Goal: Task Accomplishment & Management: Use online tool/utility

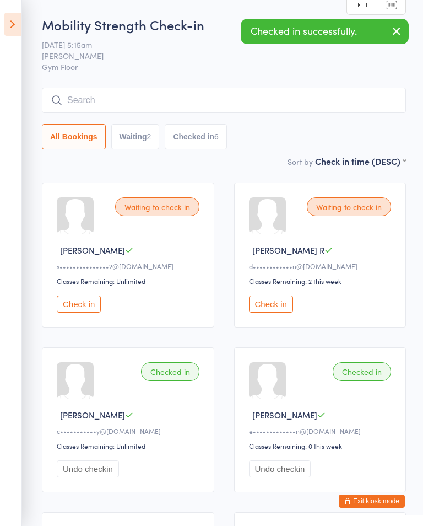
click at [278, 305] on button "Check in" at bounding box center [271, 303] width 44 height 17
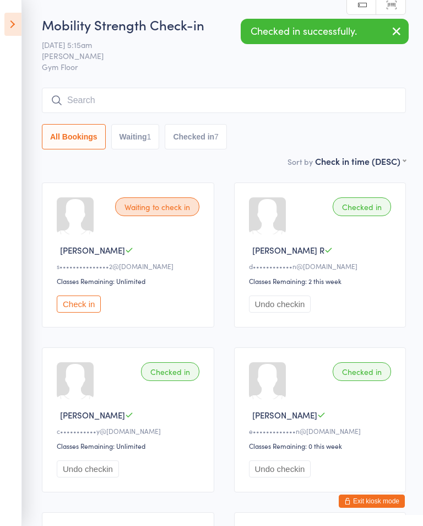
click at [2, 32] on aside "Events for [DATE] [DATE] [DATE] Sun Mon Tue Wed Thu Fri Sat 40 28 29 30 01 02 0…" at bounding box center [11, 263] width 22 height 526
click at [6, 25] on icon at bounding box center [12, 24] width 17 height 23
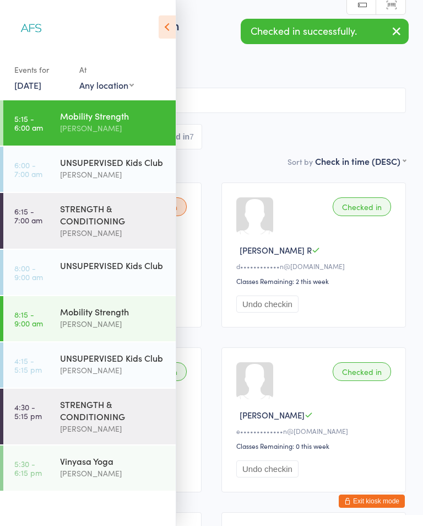
click at [121, 209] on div "STRENGTH & CONDITIONING" at bounding box center [113, 214] width 106 height 24
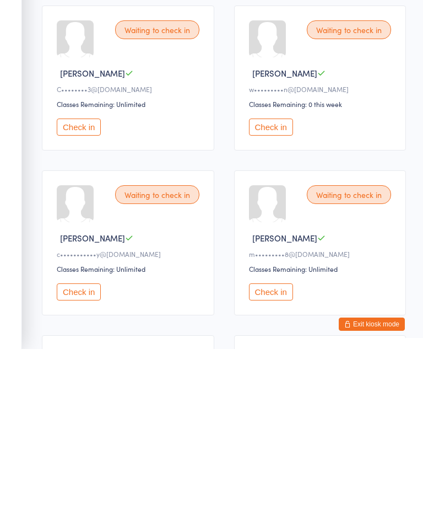
scroll to position [208, 0]
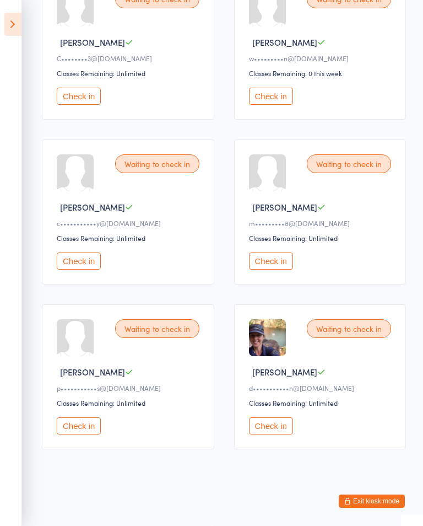
click at [5, 15] on icon at bounding box center [12, 24] width 17 height 23
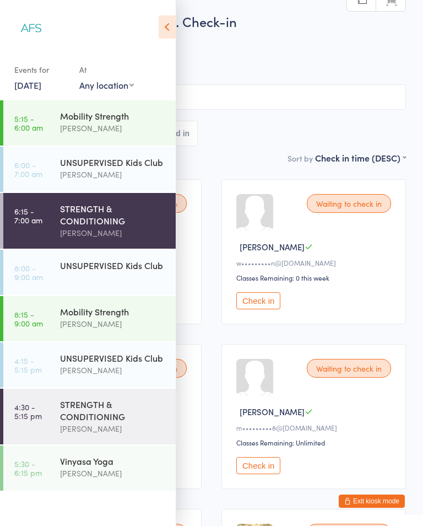
scroll to position [2, 0]
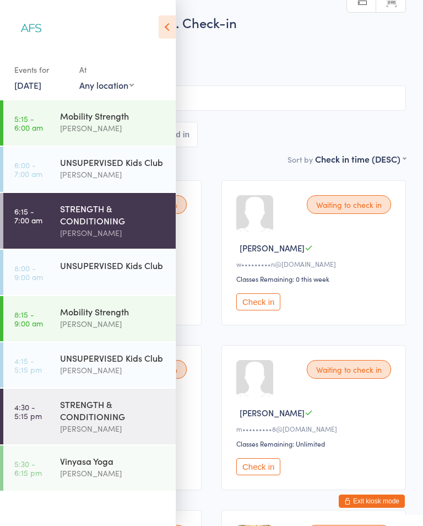
click at [122, 326] on div "[PERSON_NAME]" at bounding box center [113, 323] width 106 height 13
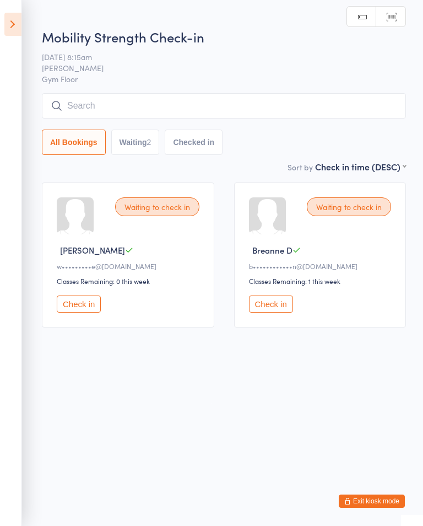
click at [15, 26] on icon at bounding box center [12, 24] width 17 height 23
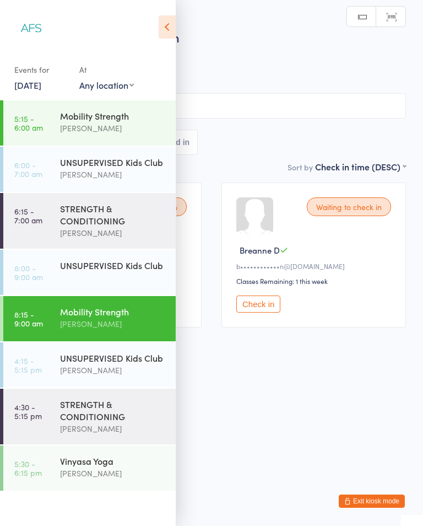
click at [122, 409] on div "STRENGTH & CONDITIONING" at bounding box center [113, 410] width 106 height 24
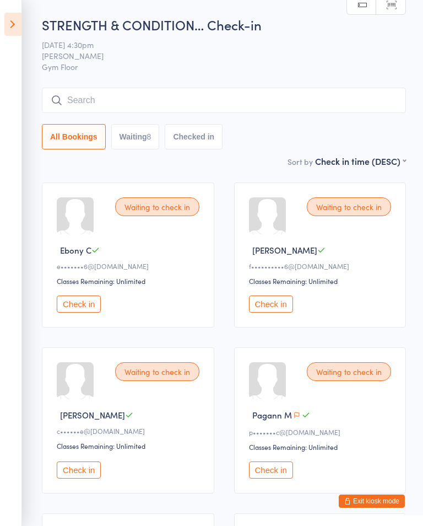
click at [1, 36] on aside "Events for [DATE] [DATE] [DATE] Sun Mon Tue Wed Thu Fri Sat 40 28 29 30 01 02 0…" at bounding box center [11, 263] width 22 height 526
click at [6, 24] on icon at bounding box center [12, 24] width 17 height 23
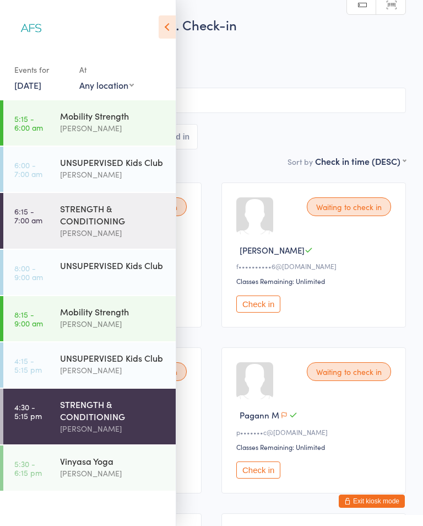
click at [154, 454] on div "Vinyasa Yoga [PERSON_NAME]" at bounding box center [118, 467] width 116 height 44
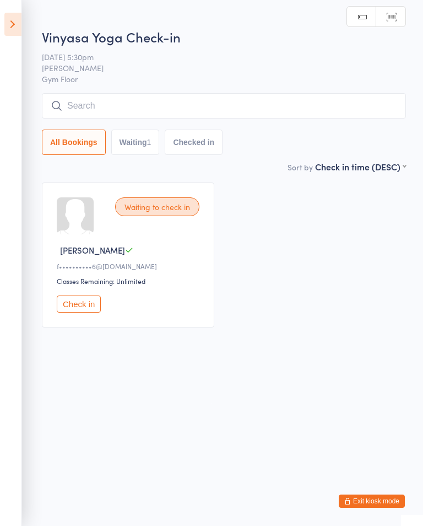
click at [13, 18] on icon at bounding box center [12, 24] width 17 height 23
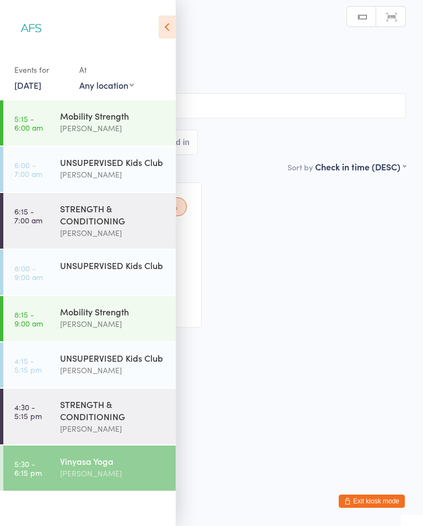
click at [126, 317] on div "Mobility Strength" at bounding box center [113, 311] width 106 height 12
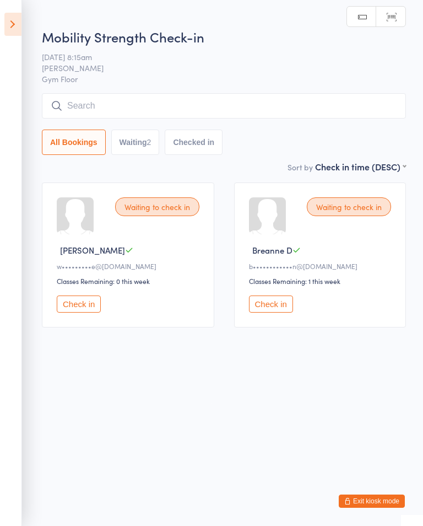
click at [13, 30] on icon at bounding box center [12, 24] width 17 height 23
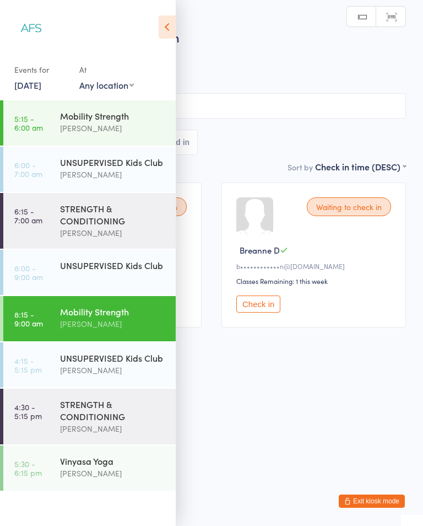
click at [63, 238] on div "[PERSON_NAME]" at bounding box center [113, 232] width 106 height 13
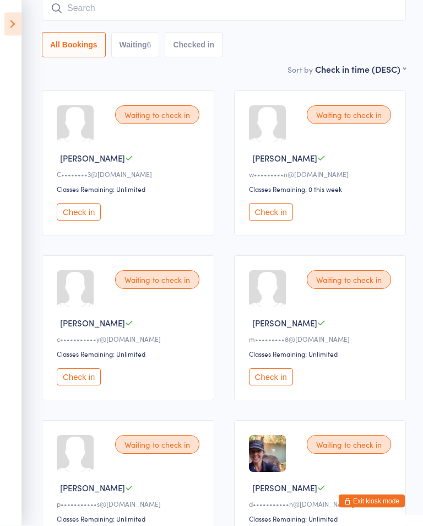
scroll to position [79, 0]
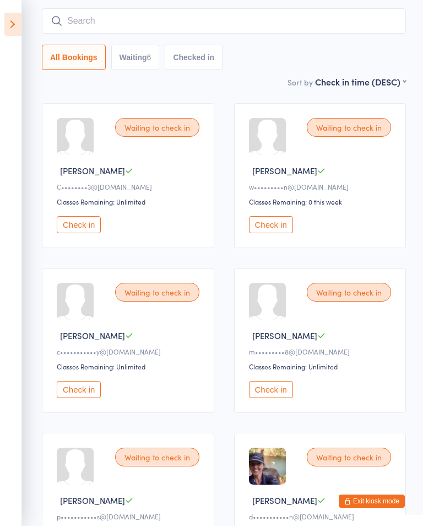
click at [81, 394] on button "Check in" at bounding box center [79, 389] width 44 height 17
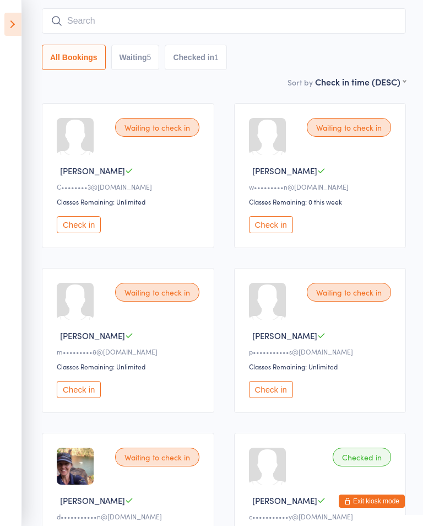
click at [80, 230] on button "Check in" at bounding box center [79, 224] width 44 height 17
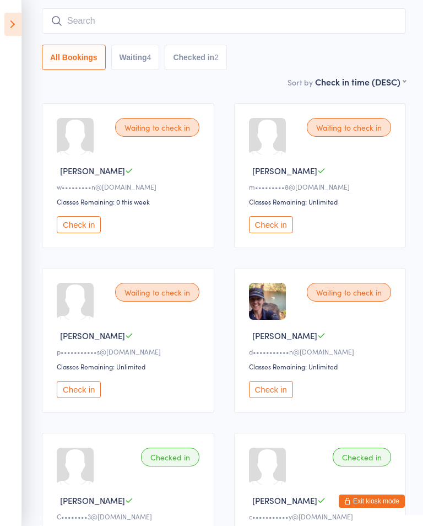
click at [93, 25] on input "search" at bounding box center [224, 20] width 364 height 25
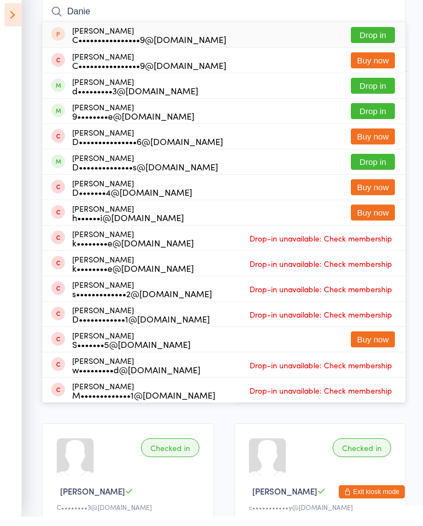
type input "Danie"
click at [369, 112] on button "Drop in" at bounding box center [373, 120] width 44 height 16
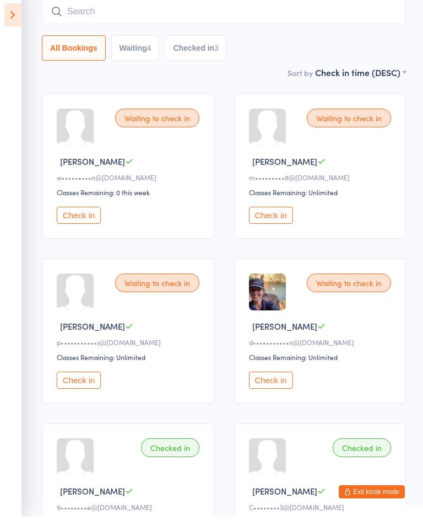
scroll to position [89, 0]
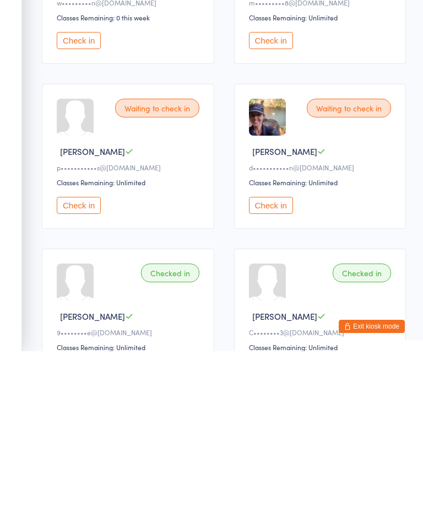
click at [285, 371] on button "Check in" at bounding box center [271, 379] width 44 height 17
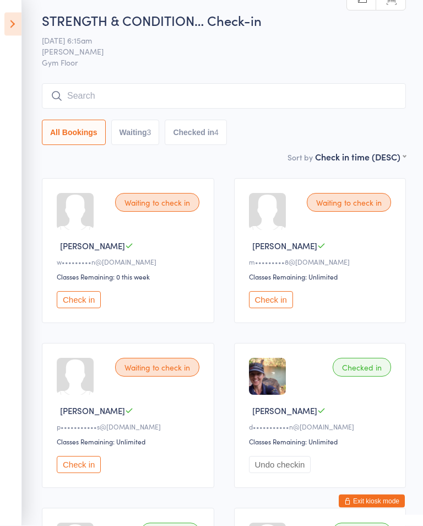
scroll to position [0, 0]
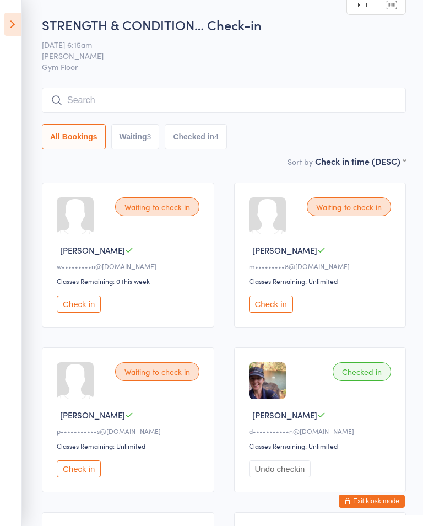
click at [72, 477] on button "Check in" at bounding box center [79, 468] width 44 height 17
